Goal: Check status

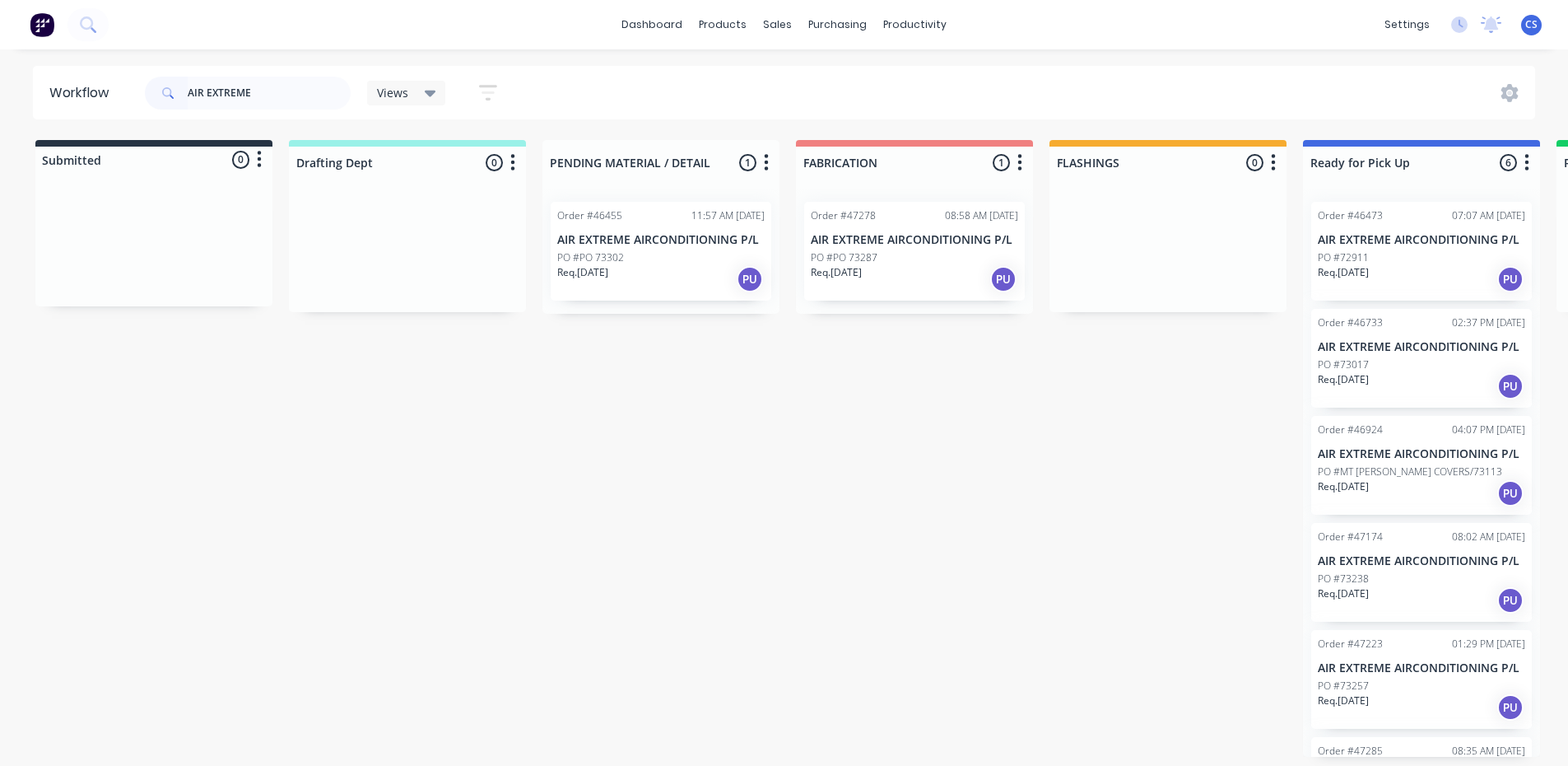
scroll to position [157, 0]
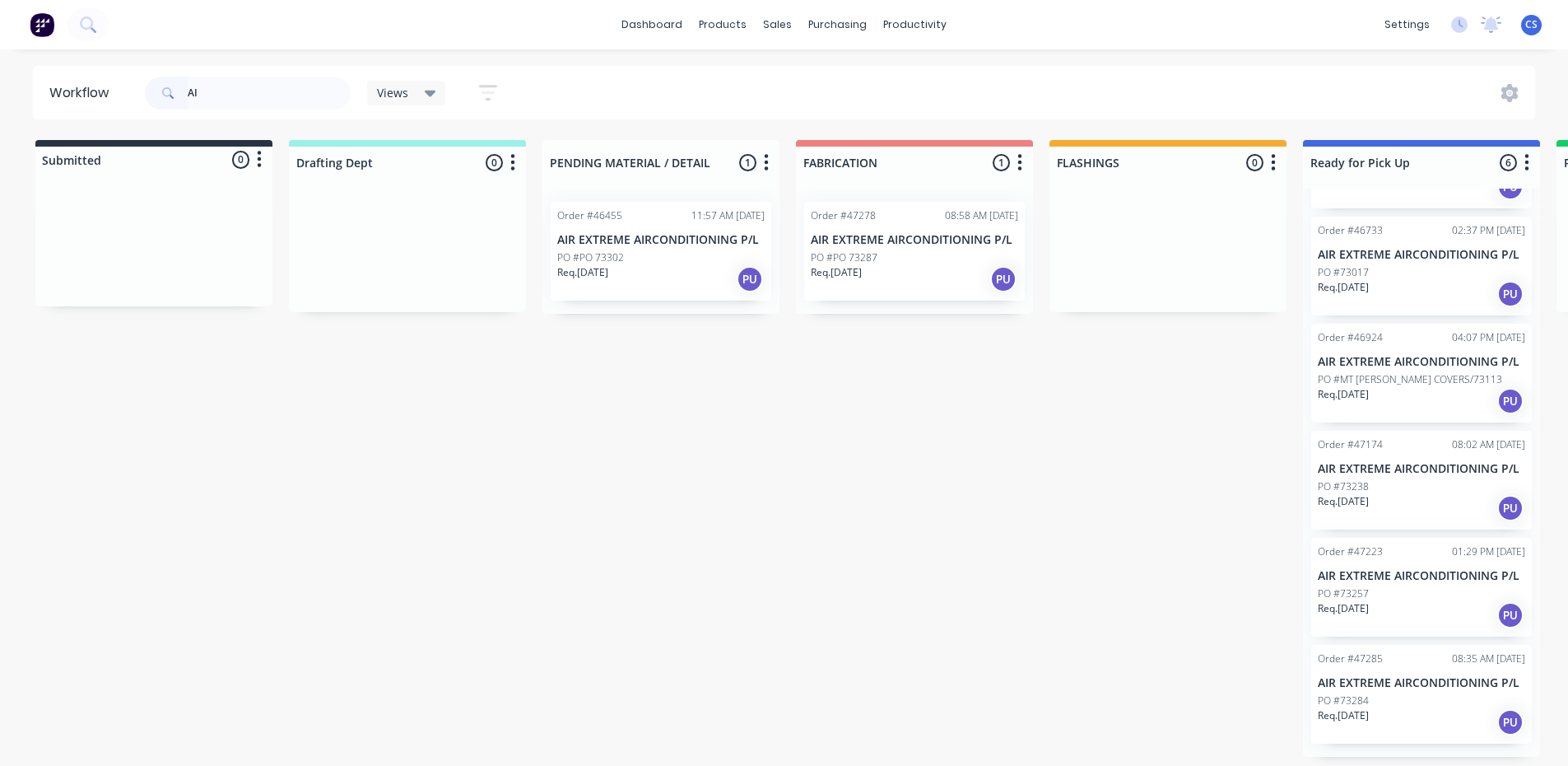
type input "A"
type input "W"
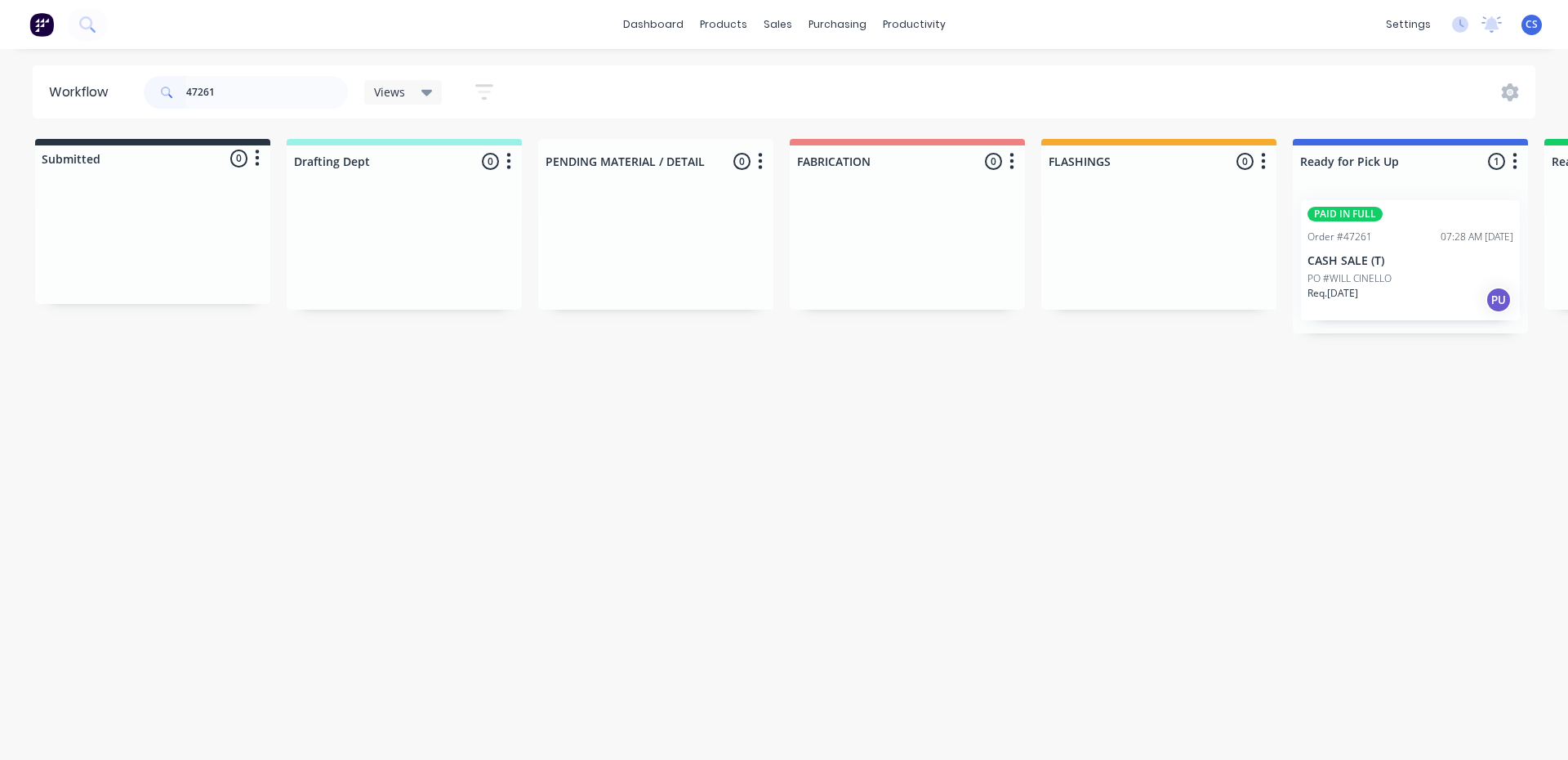
type input "47261"
click at [1386, 265] on p "CASH SALE (T)" at bounding box center [1410, 261] width 206 height 14
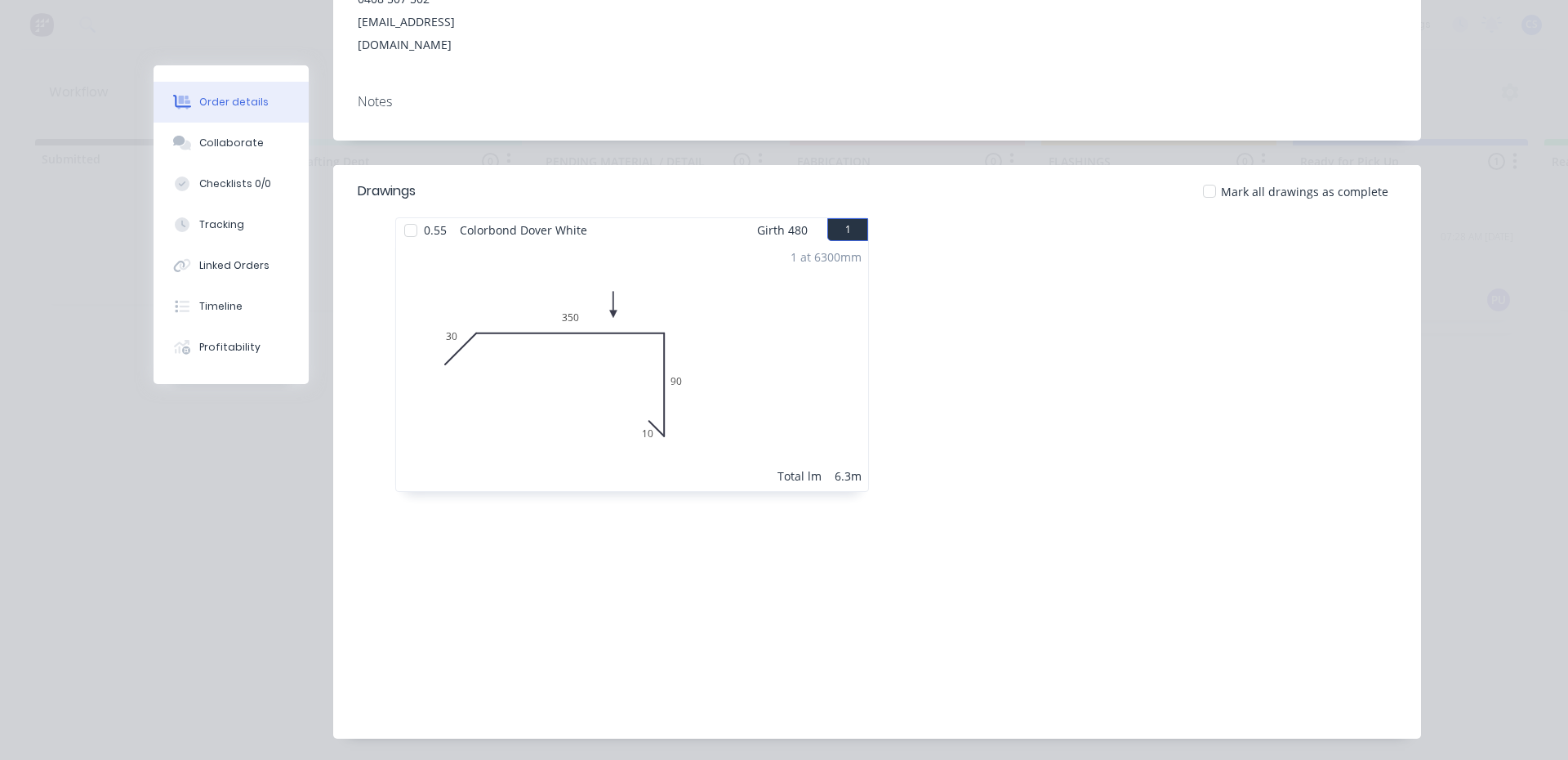
scroll to position [326, 0]
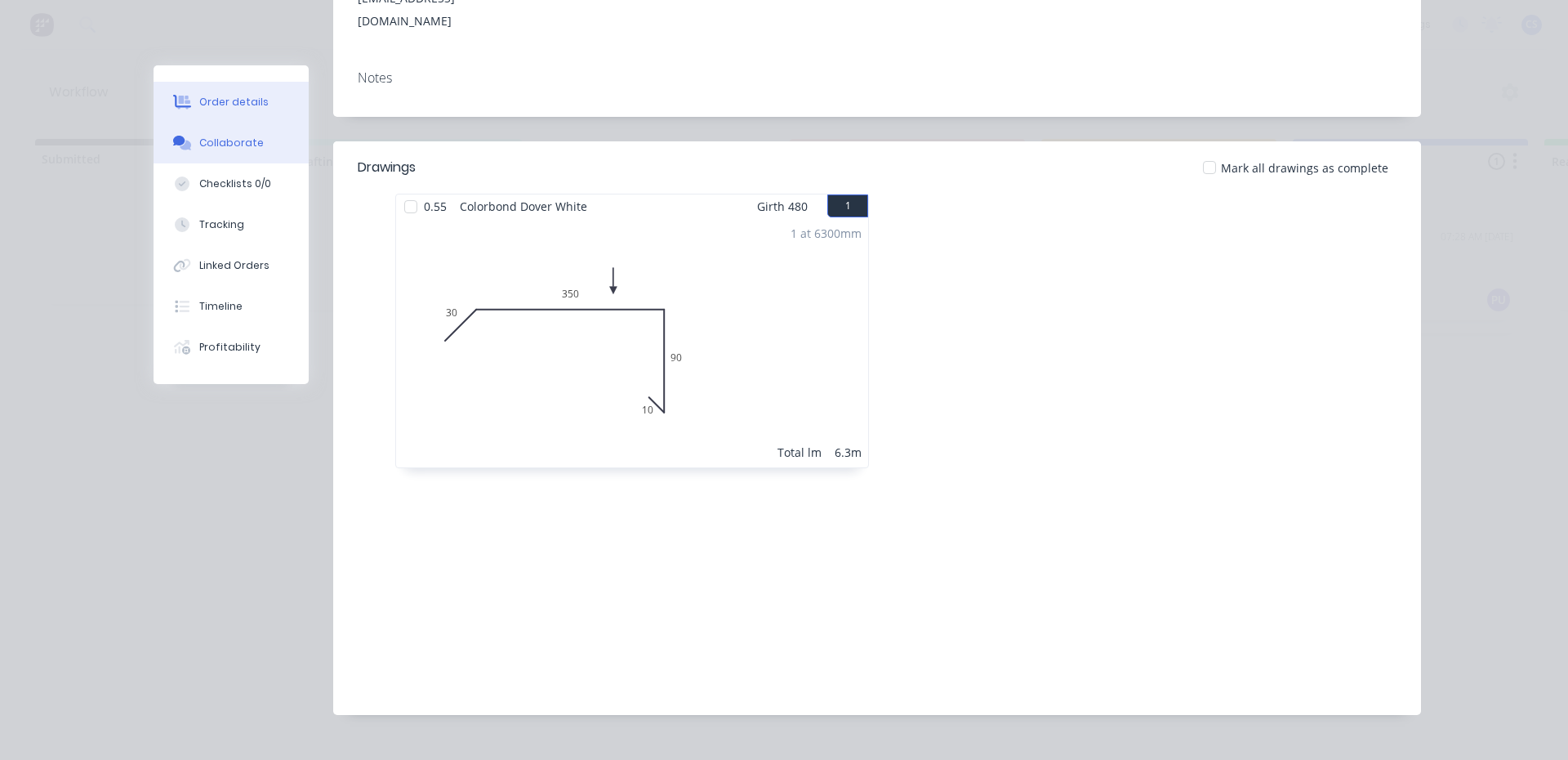
click at [218, 156] on button "Collaborate" at bounding box center [231, 143] width 155 height 41
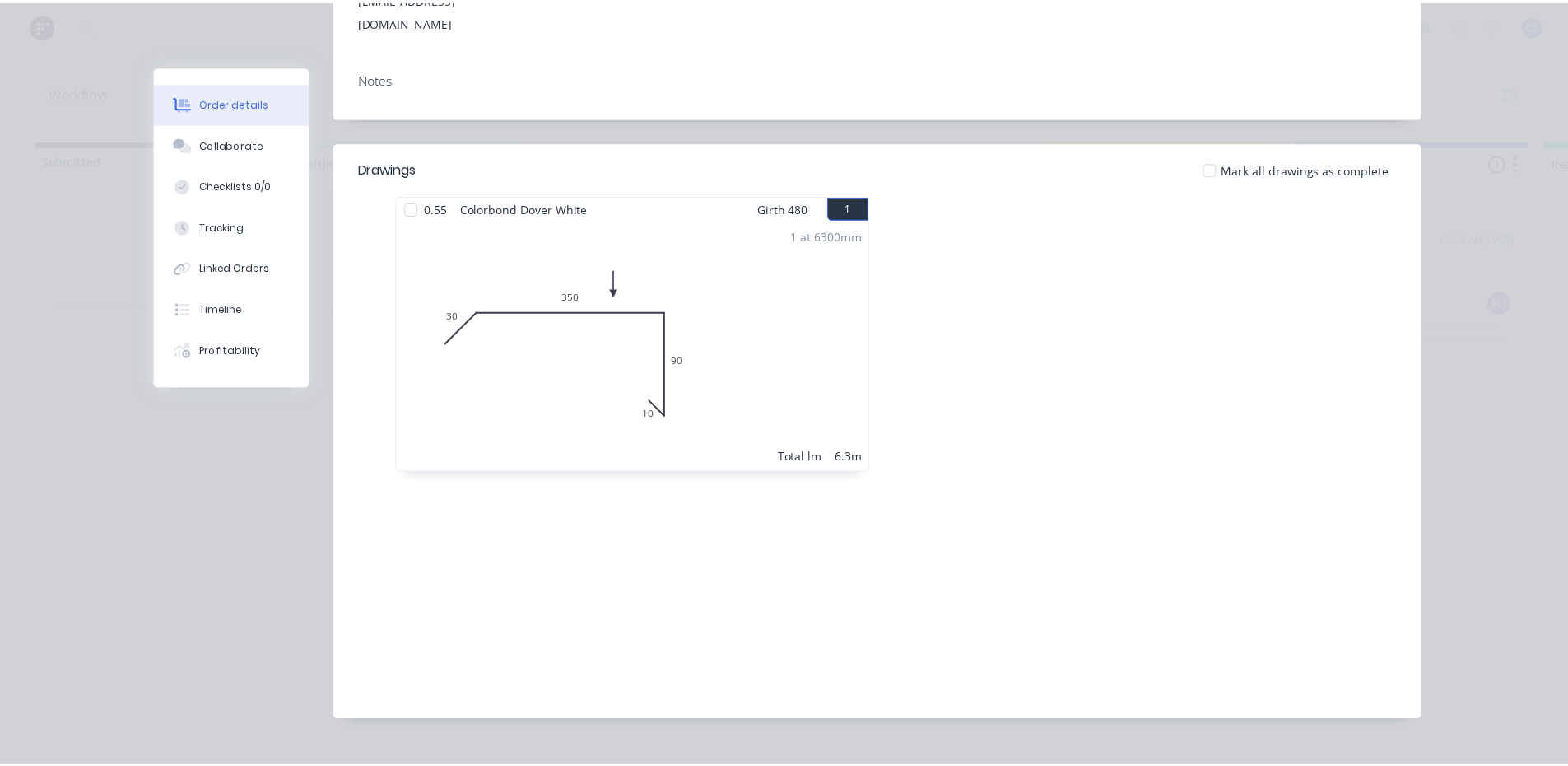
scroll to position [0, 0]
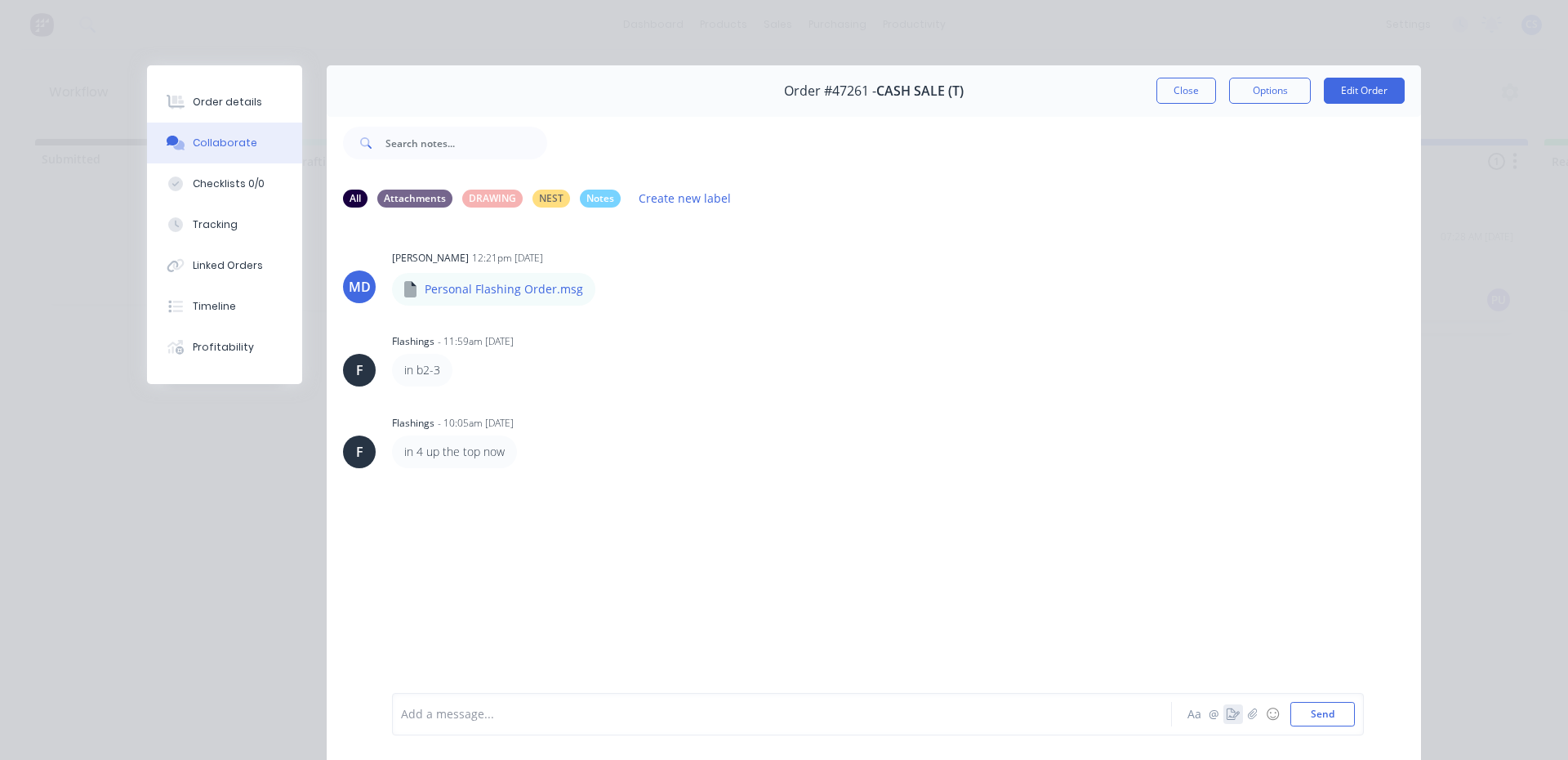
click at [1226, 712] on icon "button" at bounding box center [1233, 714] width 13 height 12
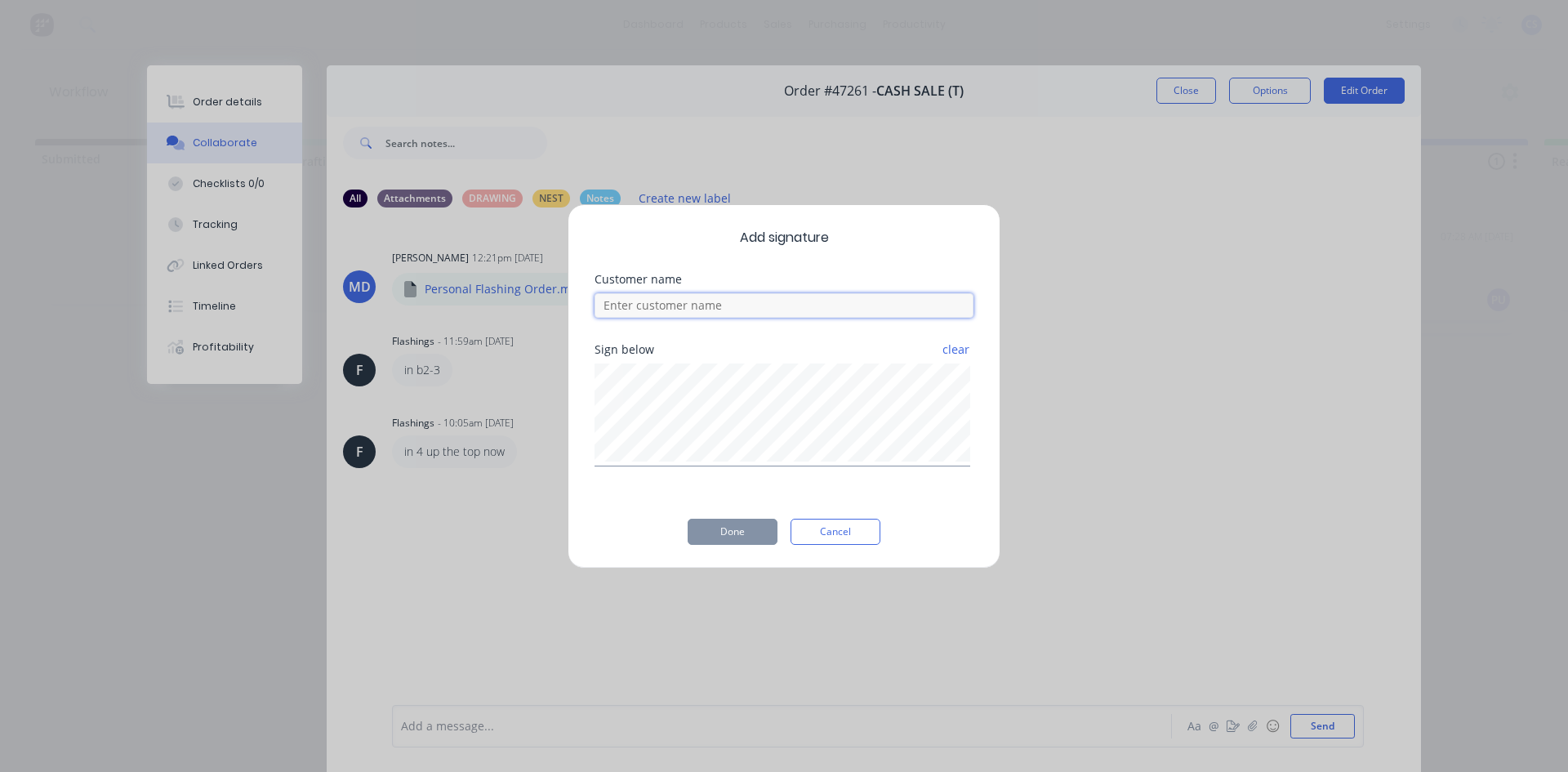
click at [680, 313] on input at bounding box center [784, 305] width 379 height 24
type input "WILL"
click at [741, 531] on button "Done" at bounding box center [732, 531] width 90 height 26
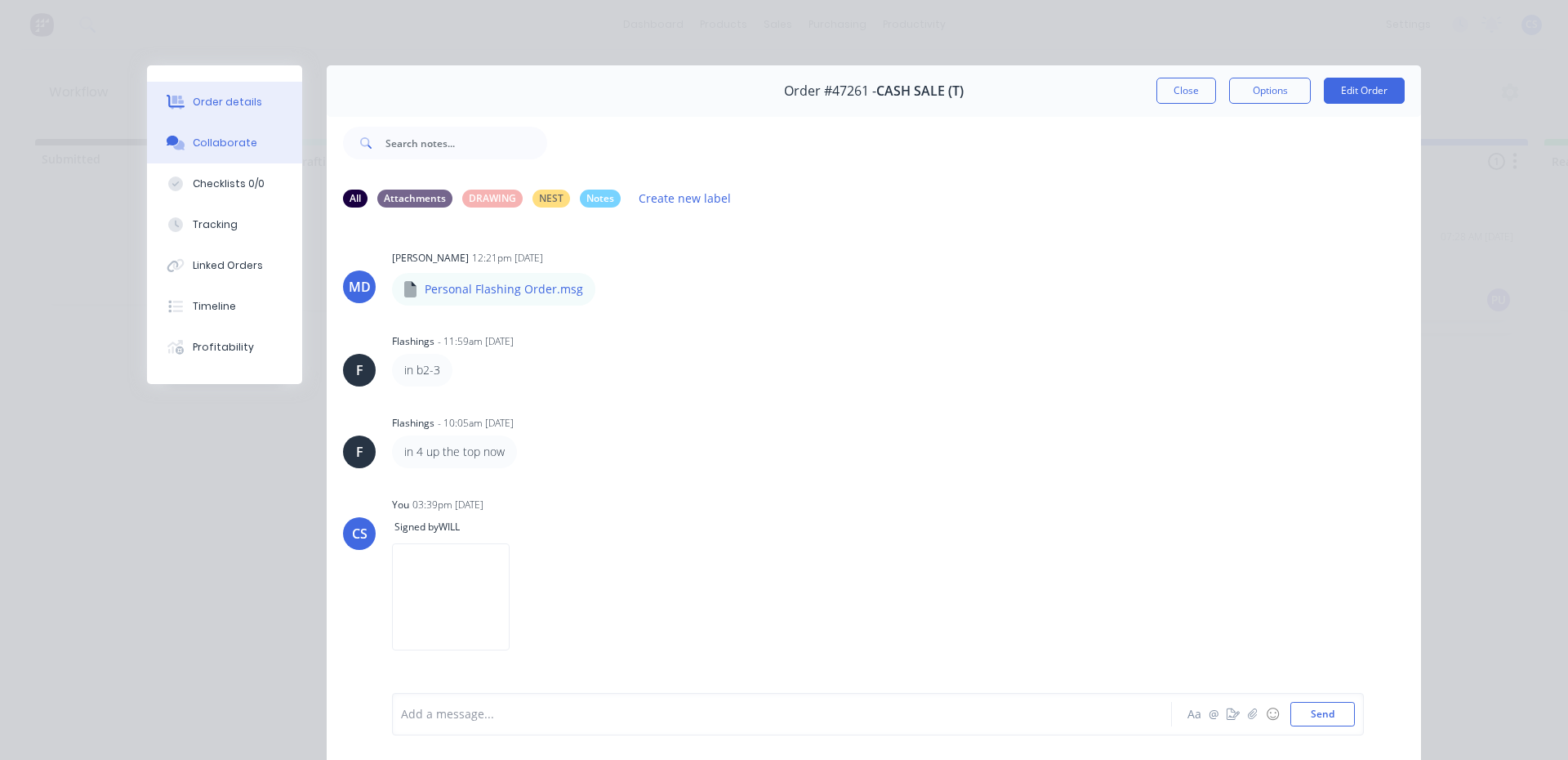
click at [256, 115] on button "Order details" at bounding box center [225, 103] width 155 height 41
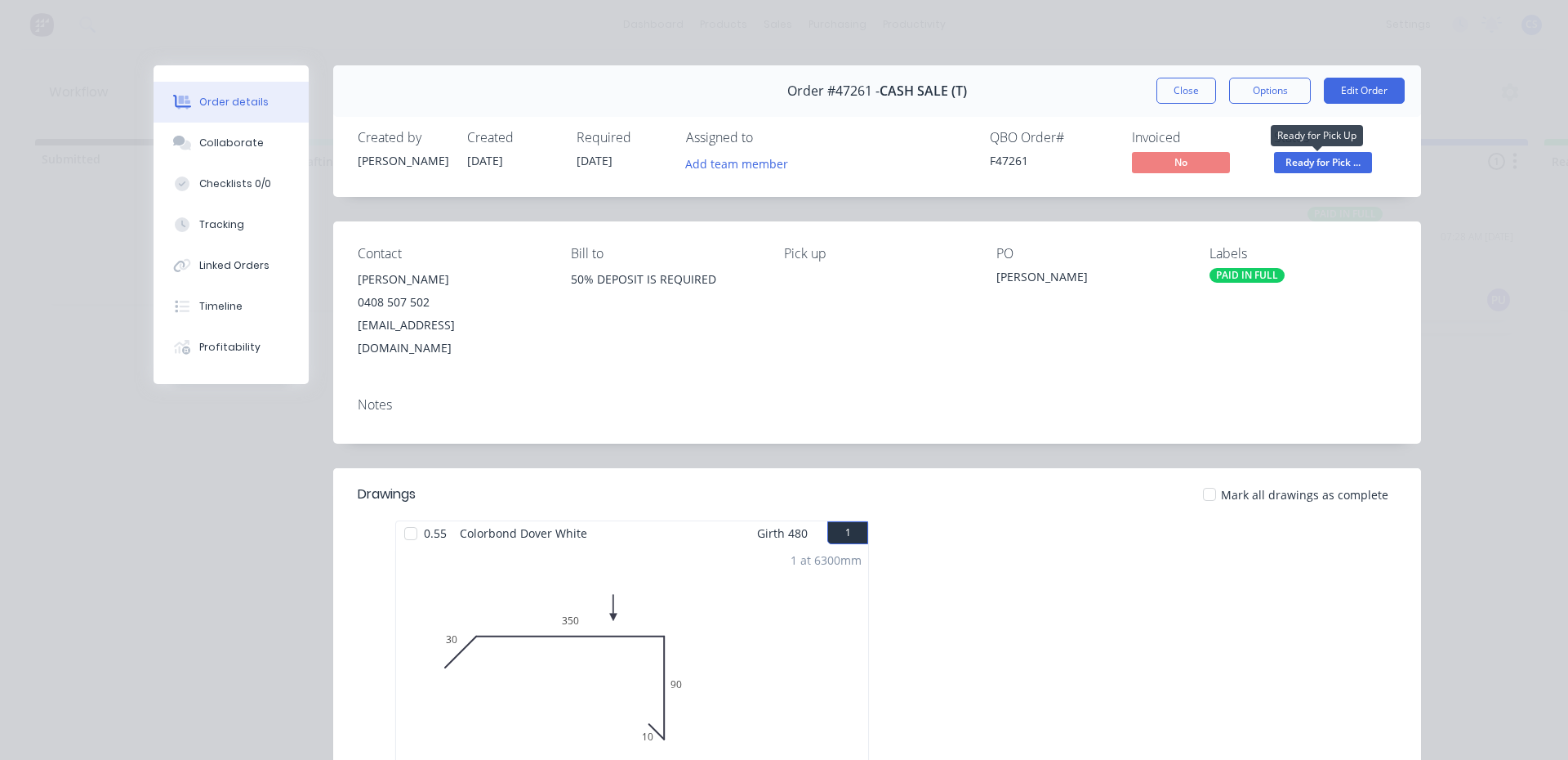
click at [1342, 167] on span "Ready for Pick ..." at bounding box center [1323, 161] width 98 height 21
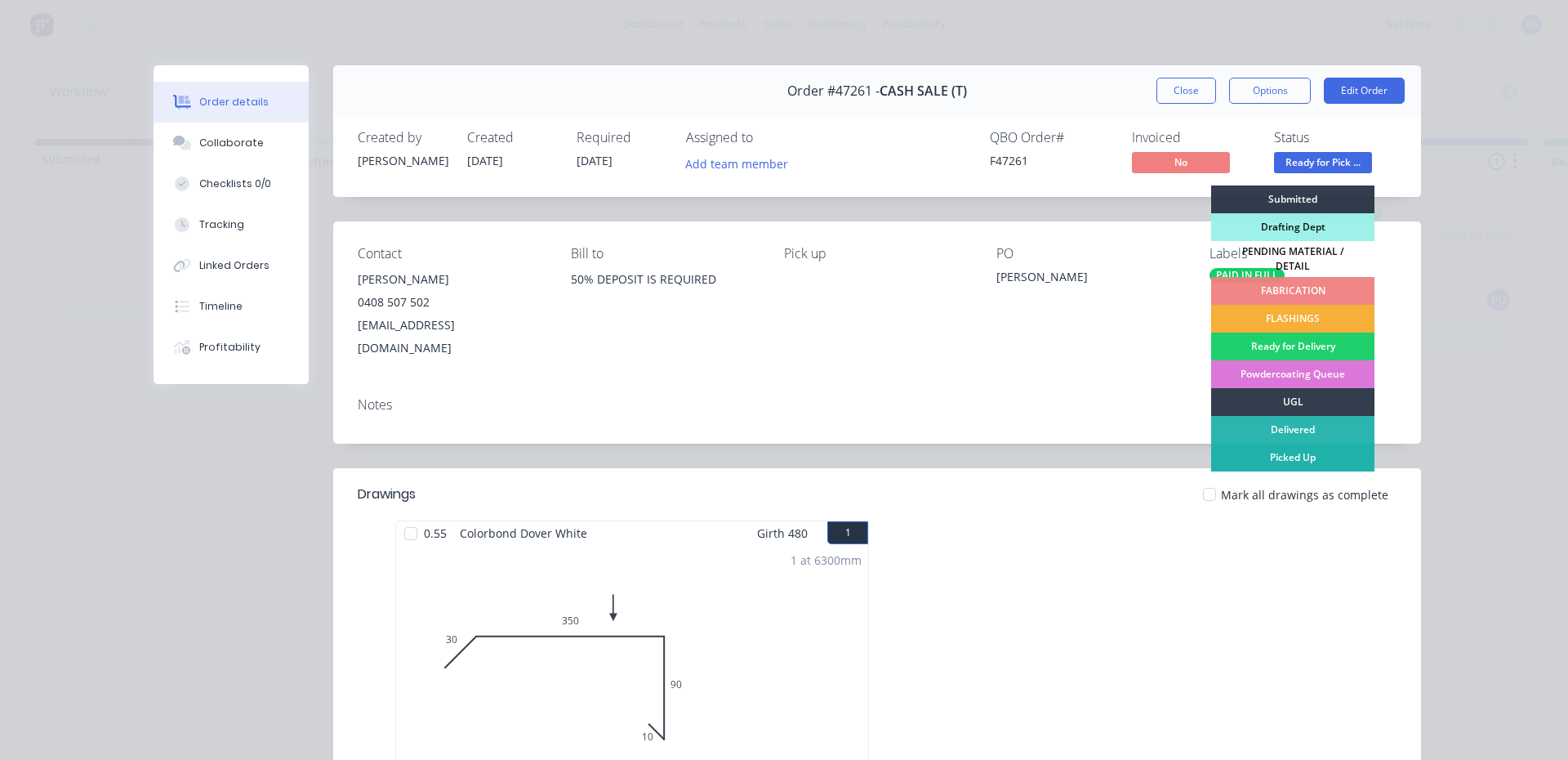
click at [1305, 443] on div "Picked Up" at bounding box center [1292, 457] width 163 height 28
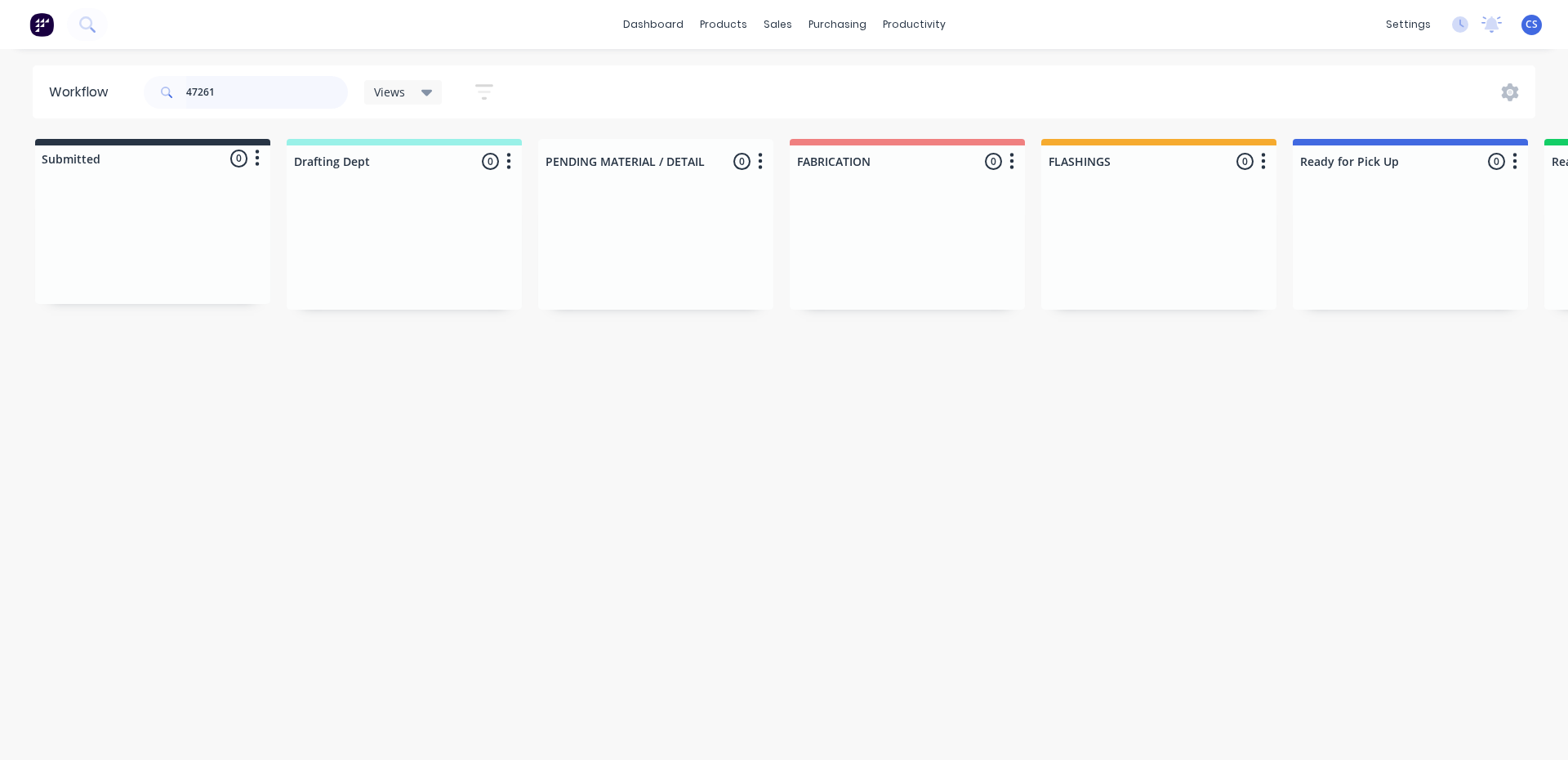
click at [241, 89] on input "47261" at bounding box center [267, 92] width 161 height 33
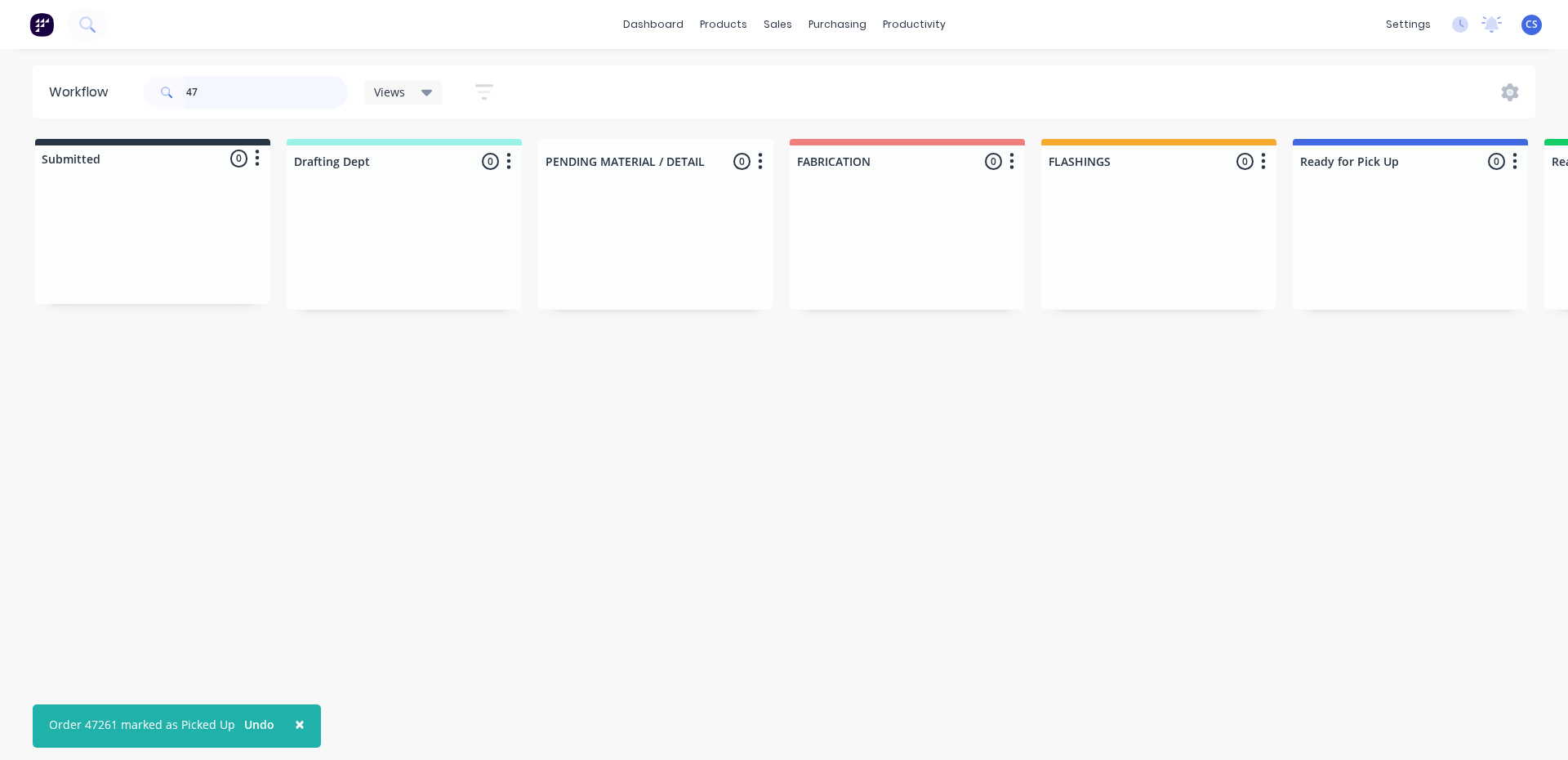
type input "4"
